Goal: Information Seeking & Learning: Learn about a topic

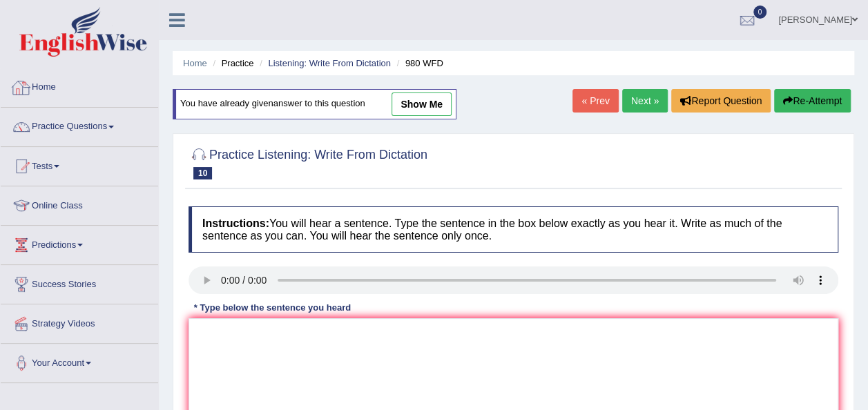
click at [48, 87] on link "Home" at bounding box center [79, 85] width 157 height 35
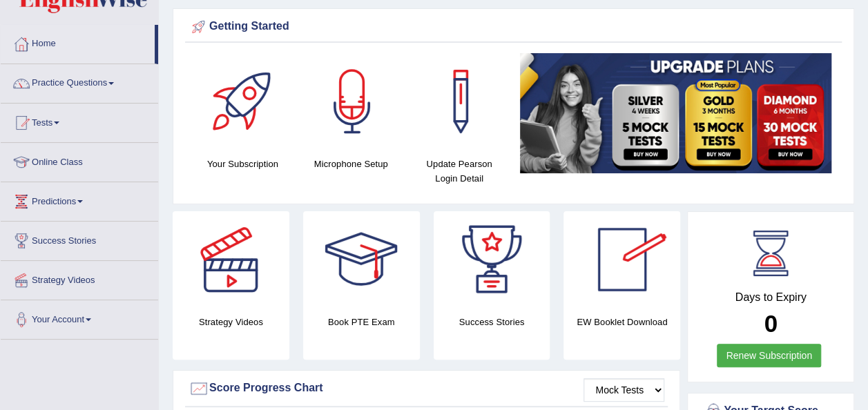
scroll to position [45, 0]
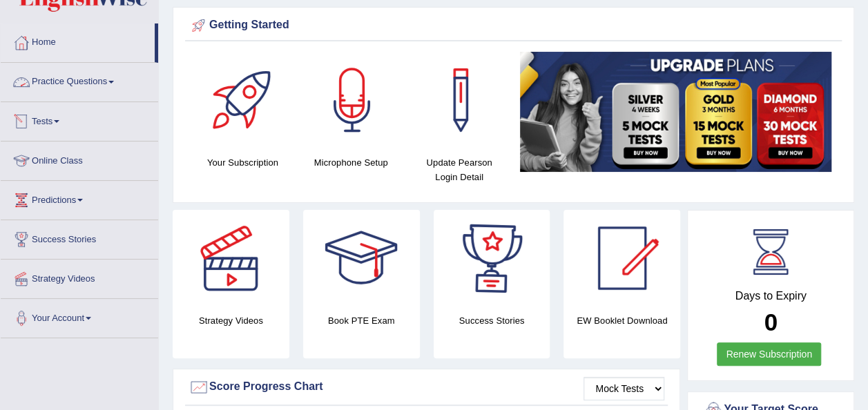
click at [110, 74] on link "Practice Questions" at bounding box center [79, 80] width 157 height 35
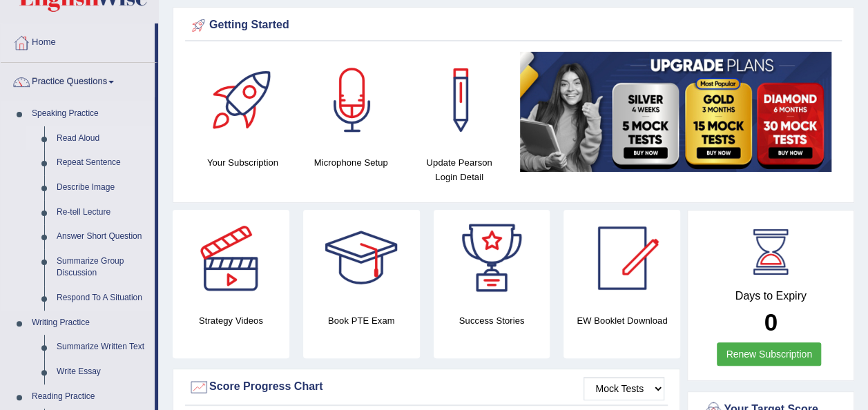
click at [89, 137] on link "Read Aloud" at bounding box center [102, 138] width 104 height 25
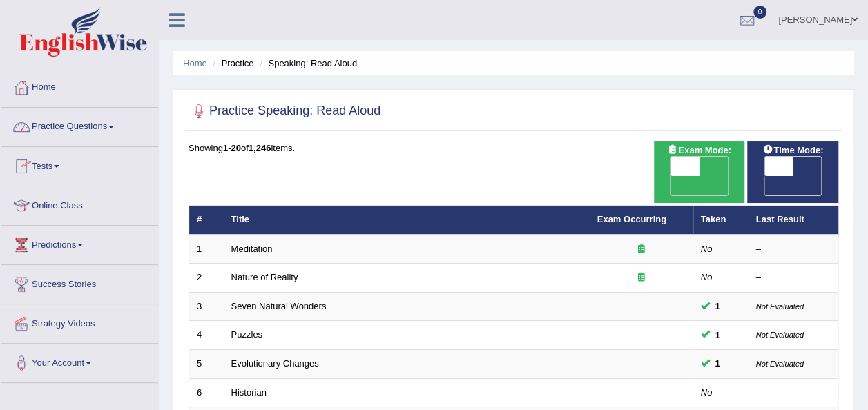
click at [117, 130] on link "Practice Questions" at bounding box center [79, 125] width 157 height 35
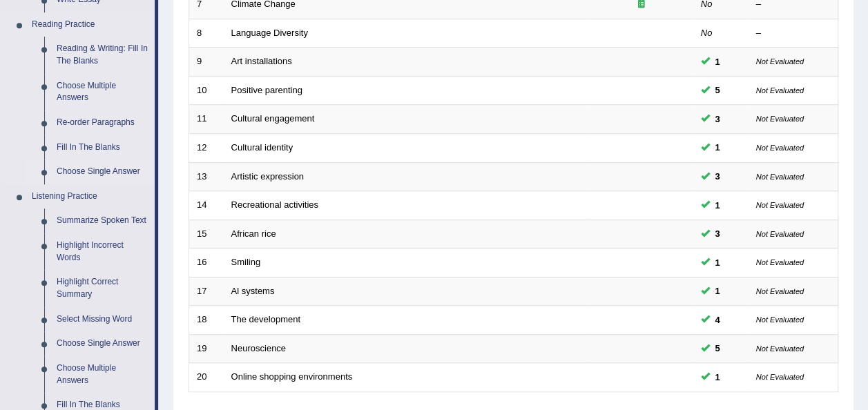
scroll to position [418, 0]
click at [96, 117] on link "Re-order Paragraphs" at bounding box center [102, 122] width 104 height 25
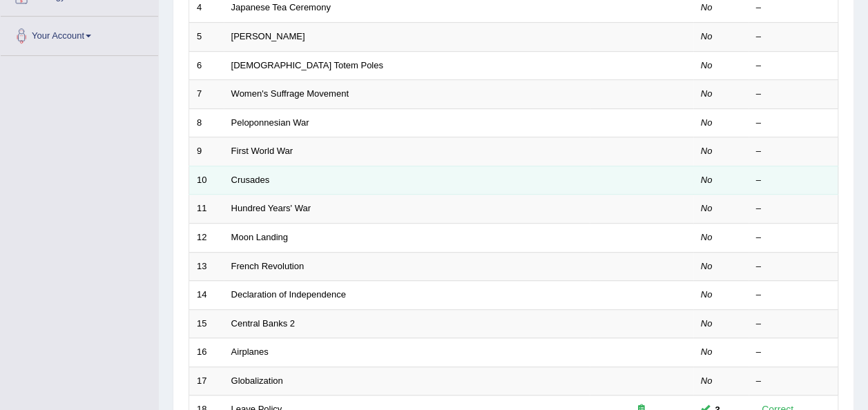
scroll to position [330, 0]
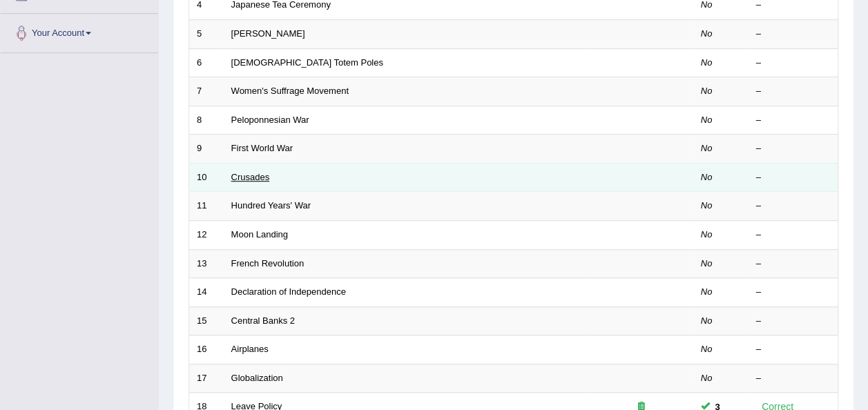
click at [240, 172] on link "Crusades" at bounding box center [250, 177] width 39 height 10
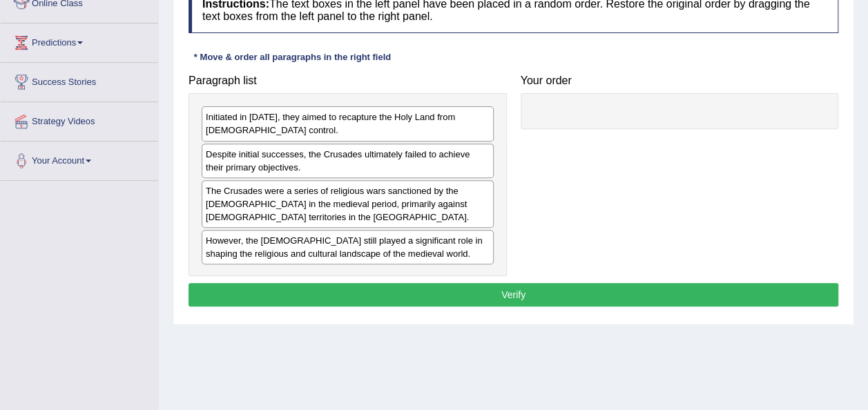
scroll to position [198, 0]
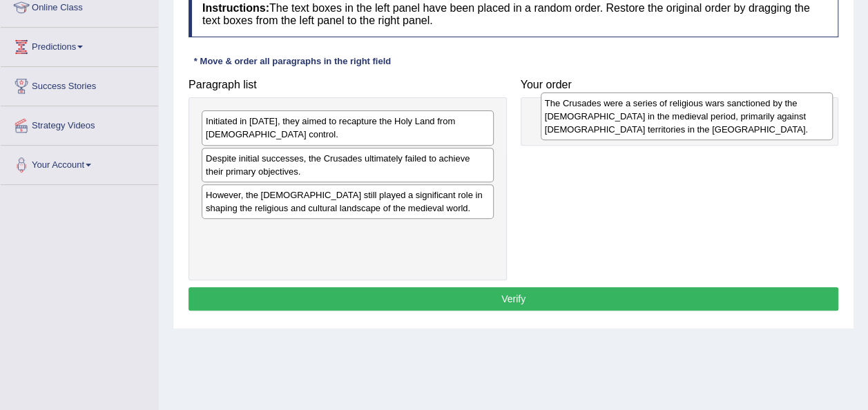
drag, startPoint x: 340, startPoint y: 218, endPoint x: 679, endPoint y: 128, distance: 350.8
click at [679, 128] on div "The Crusades were a series of religious wars sanctioned by the [DEMOGRAPHIC_DAT…" at bounding box center [686, 116] width 292 height 48
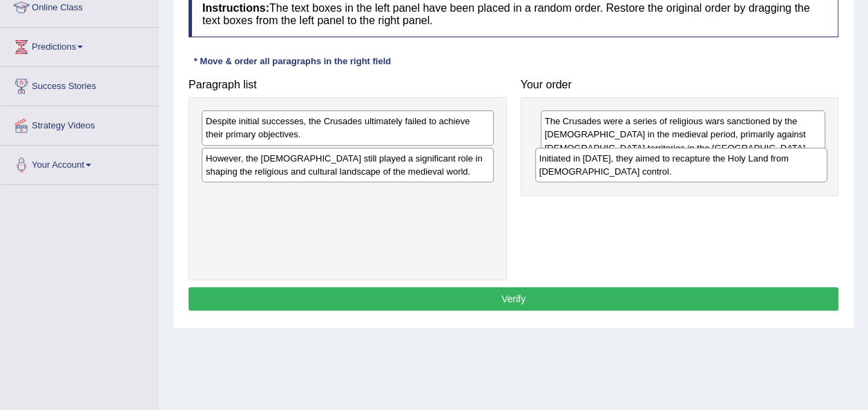
drag, startPoint x: 278, startPoint y: 122, endPoint x: 612, endPoint y: 159, distance: 335.5
click at [612, 159] on div "Initiated in 1095, they aimed to recapture the Holy Land from Muslim control." at bounding box center [681, 165] width 292 height 35
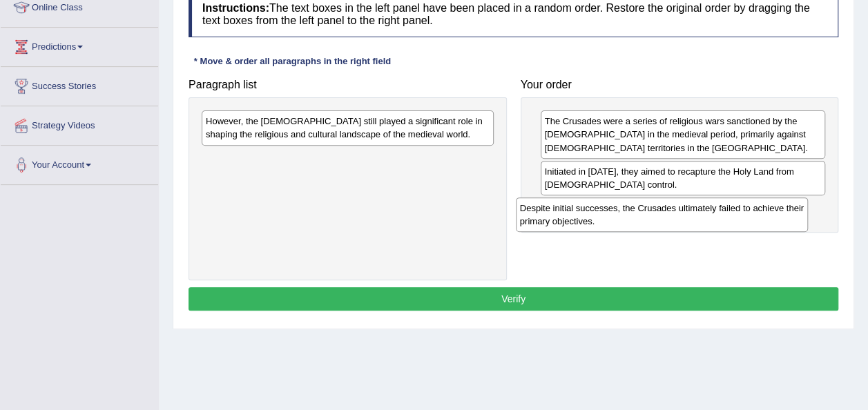
drag, startPoint x: 300, startPoint y: 124, endPoint x: 621, endPoint y: 211, distance: 332.7
click at [621, 211] on div "Despite initial successes, the Crusades ultimately failed to achieve their prim…" at bounding box center [662, 214] width 292 height 35
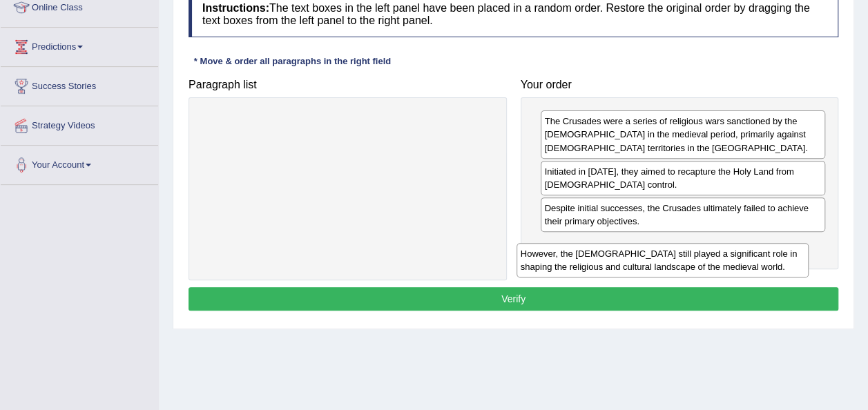
drag, startPoint x: 320, startPoint y: 119, endPoint x: 653, endPoint y: 237, distance: 353.0
click at [653, 243] on div "However, the Crusades still played a significant role in shaping the religious …" at bounding box center [662, 260] width 292 height 35
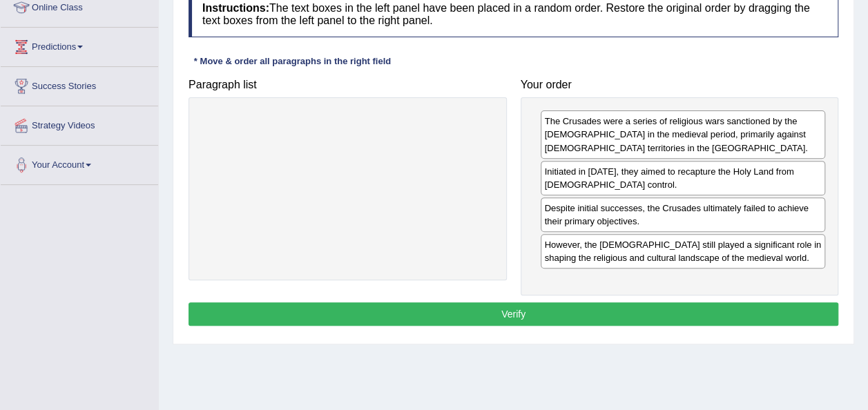
click at [612, 308] on button "Verify" at bounding box center [513, 313] width 650 height 23
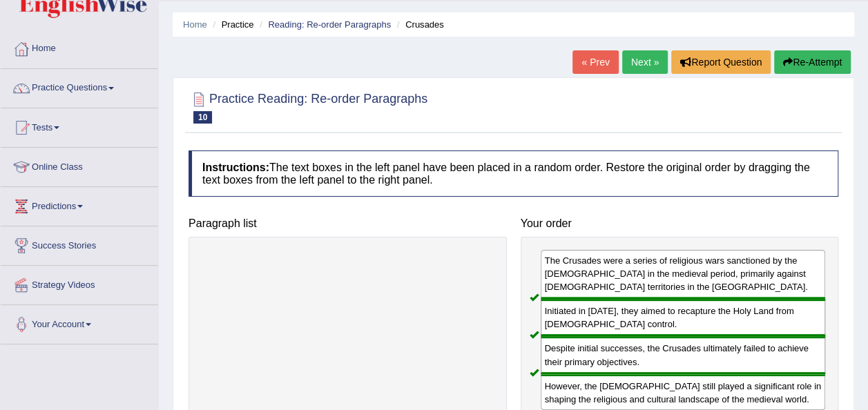
scroll to position [35, 0]
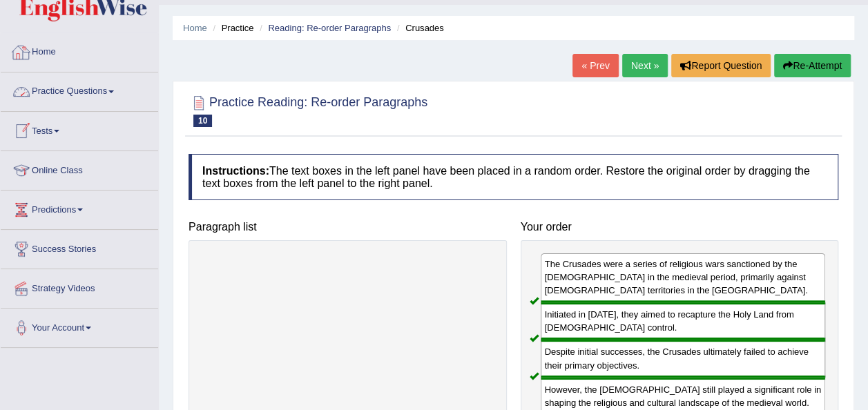
click at [113, 90] on span at bounding box center [111, 91] width 6 height 3
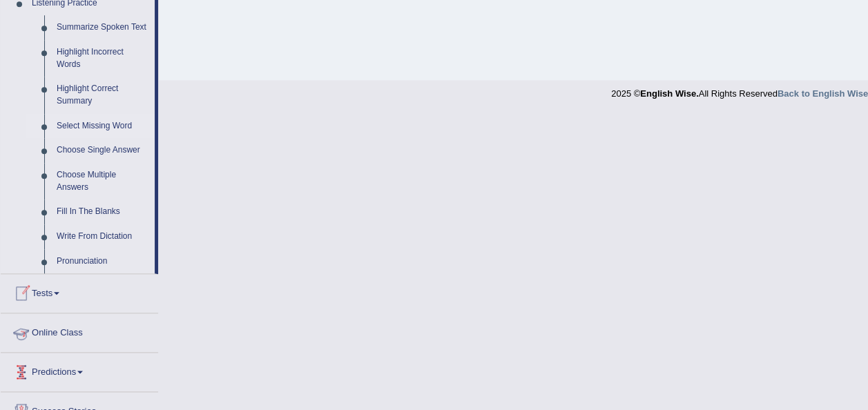
scroll to position [611, 0]
click at [95, 233] on link "Write From Dictation" at bounding box center [102, 236] width 104 height 25
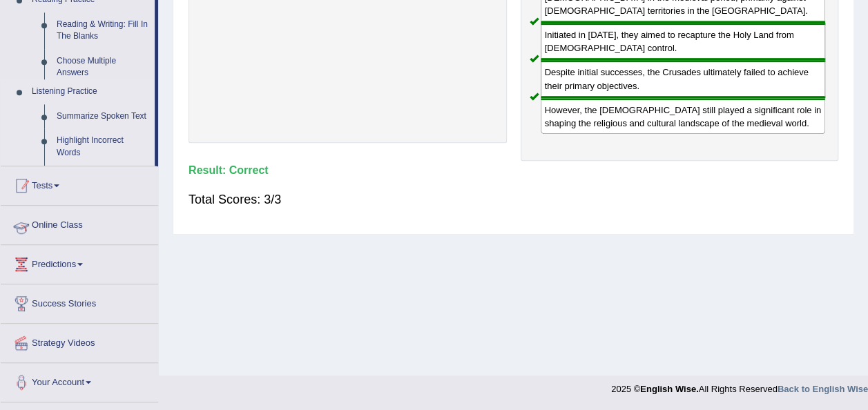
scroll to position [315, 0]
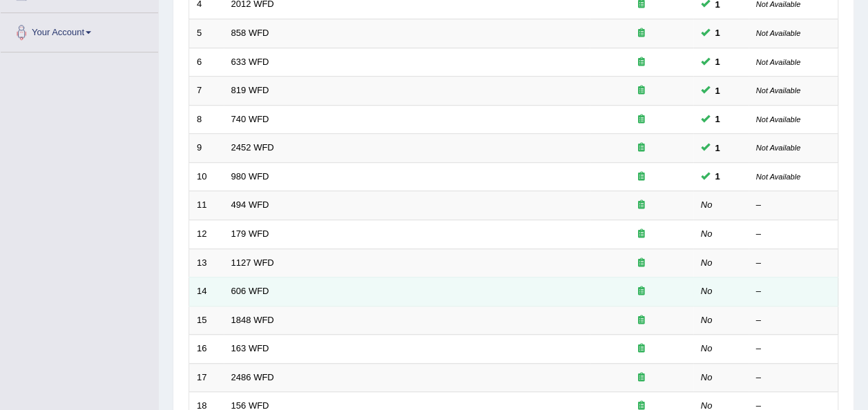
scroll to position [331, 0]
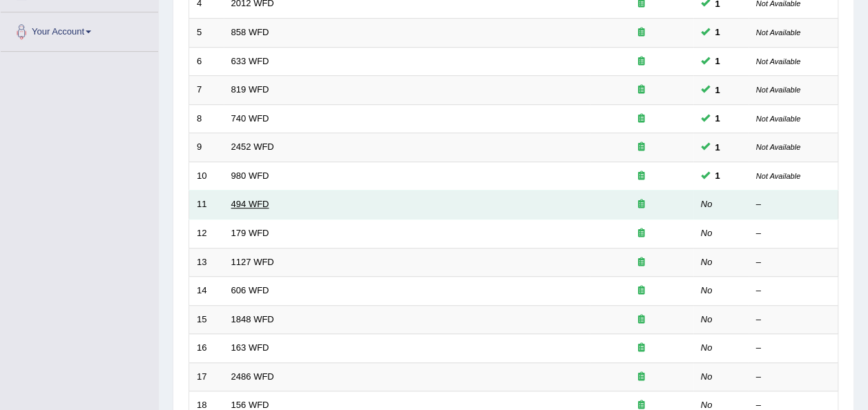
click at [248, 199] on link "494 WFD" at bounding box center [250, 204] width 38 height 10
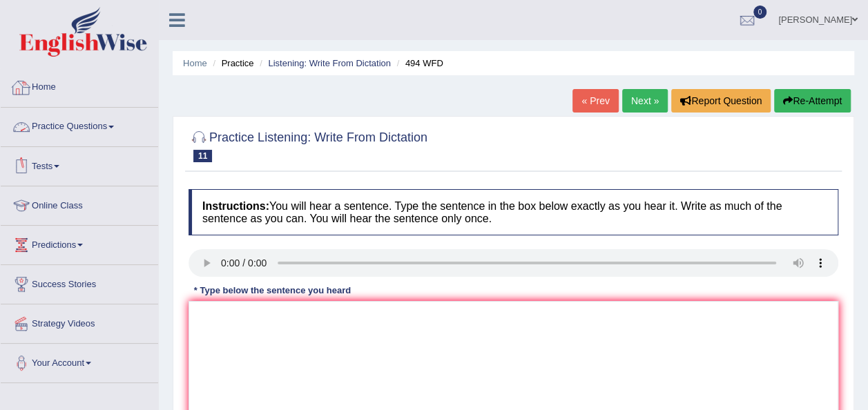
click at [42, 86] on link "Home" at bounding box center [79, 85] width 157 height 35
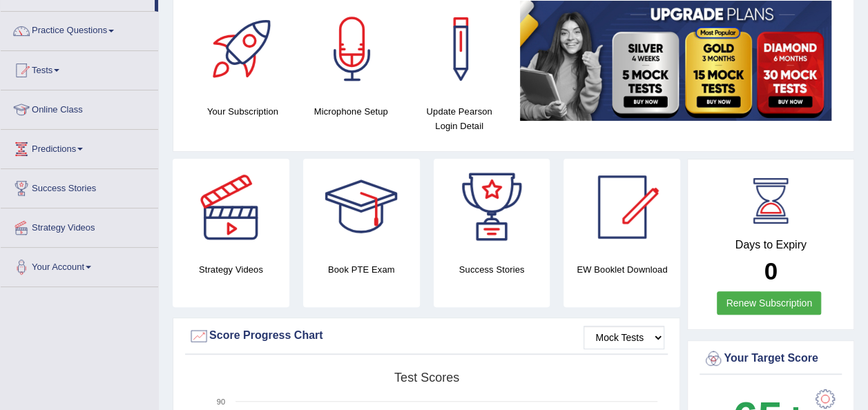
scroll to position [97, 0]
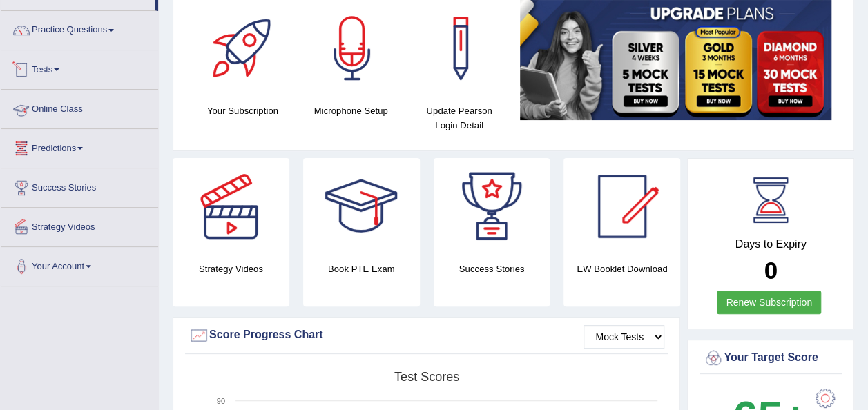
click at [59, 69] on span at bounding box center [57, 69] width 6 height 3
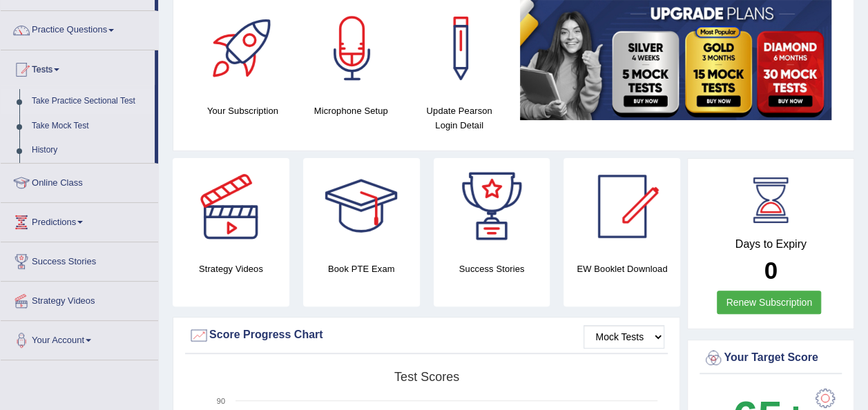
click at [90, 97] on link "Take Practice Sectional Test" at bounding box center [90, 101] width 129 height 25
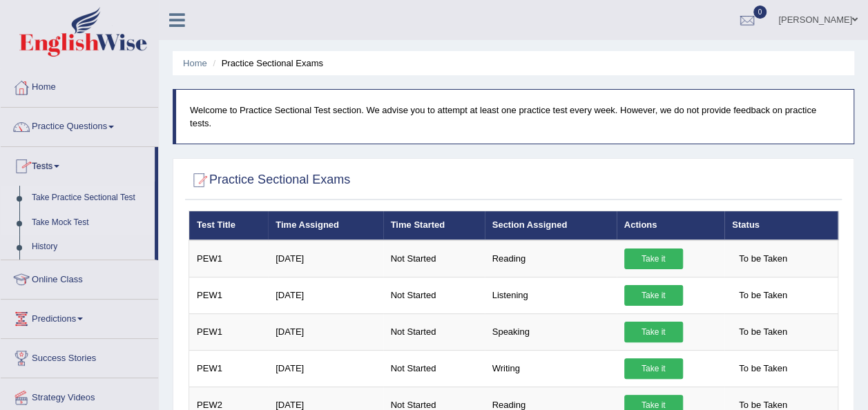
click at [56, 216] on link "Take Mock Test" at bounding box center [90, 223] width 129 height 25
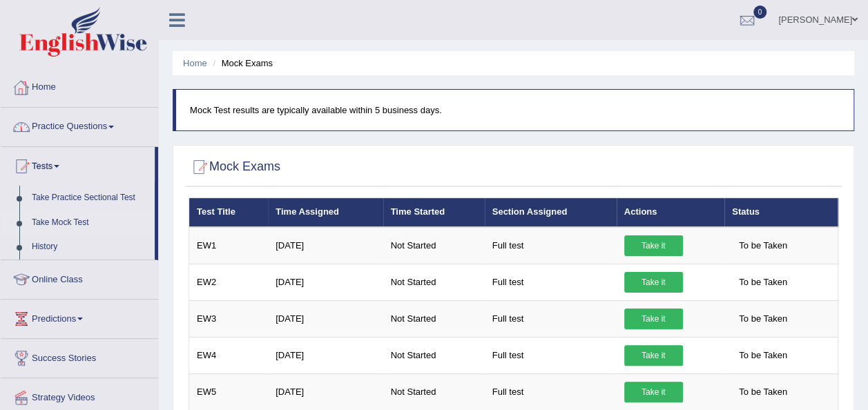
click at [38, 89] on link "Home" at bounding box center [79, 85] width 157 height 35
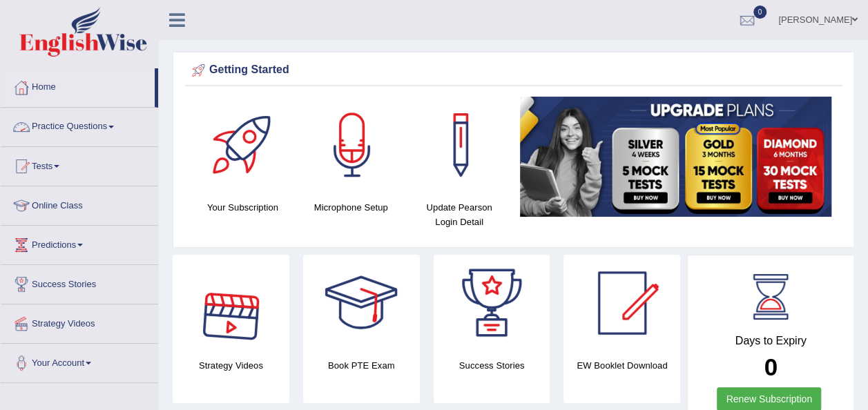
click at [115, 124] on link "Practice Questions" at bounding box center [79, 125] width 157 height 35
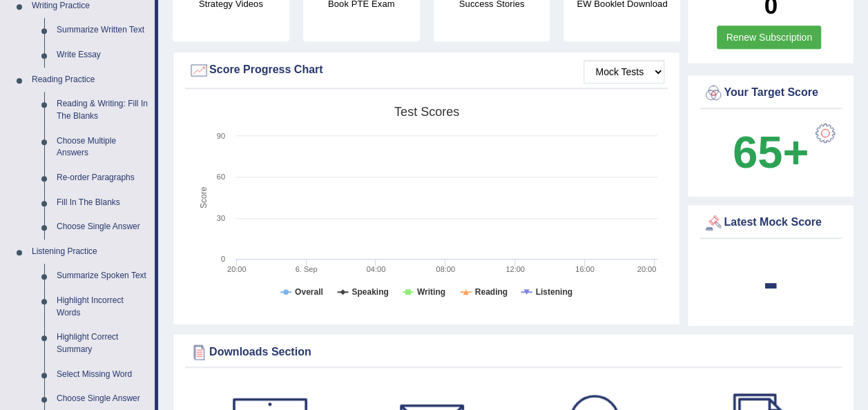
scroll to position [376, 0]
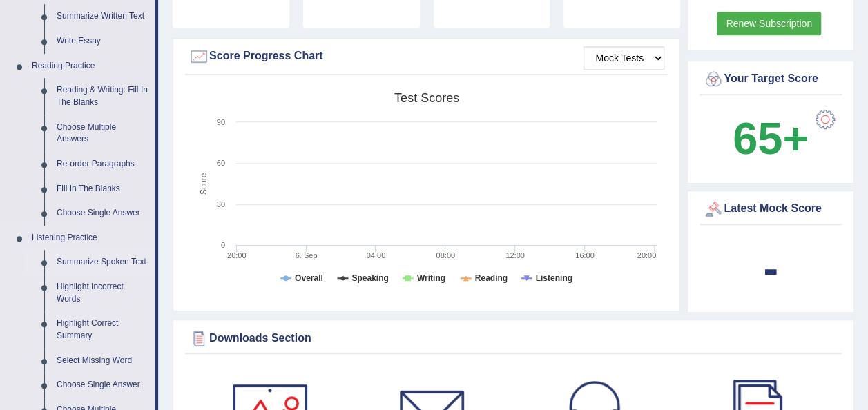
click at [104, 260] on link "Summarize Spoken Text" at bounding box center [102, 262] width 104 height 25
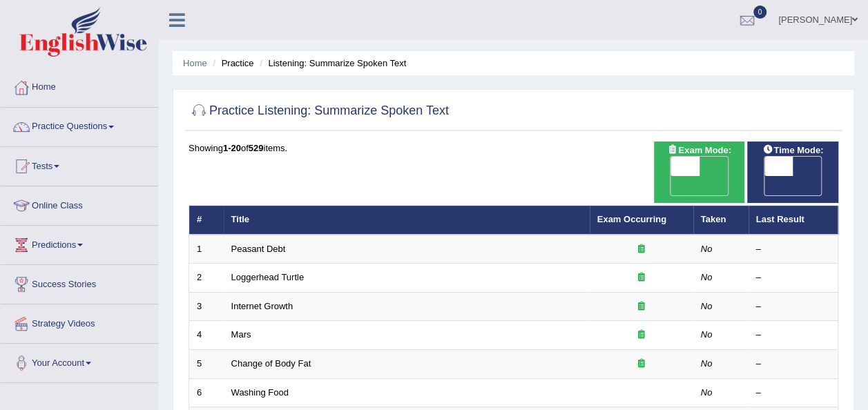
click at [258, 244] on link "Peasant Debt" at bounding box center [258, 249] width 55 height 10
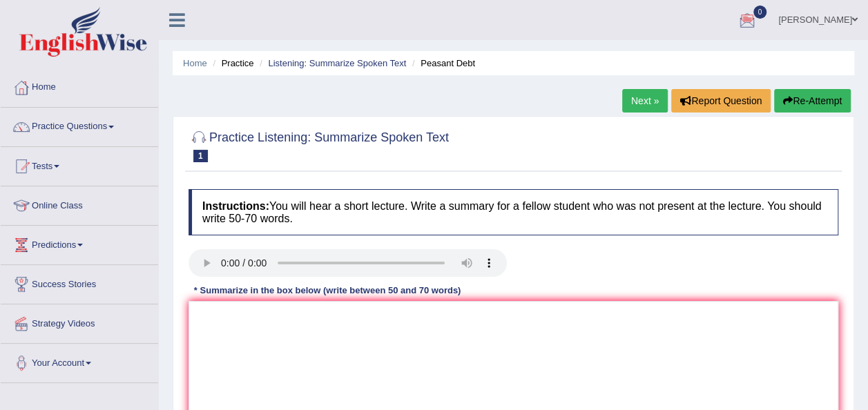
click at [594, 261] on div at bounding box center [513, 264] width 663 height 31
click at [47, 84] on link "Home" at bounding box center [79, 85] width 157 height 35
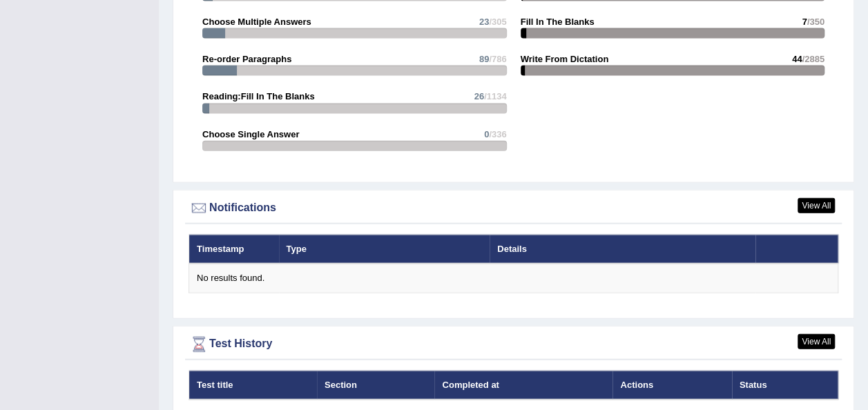
scroll to position [1544, 0]
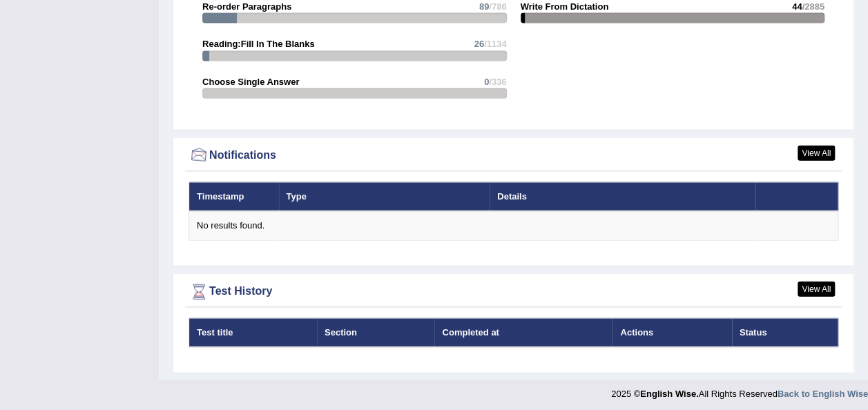
click at [204, 152] on div at bounding box center [198, 156] width 21 height 21
